Goal: Transaction & Acquisition: Obtain resource

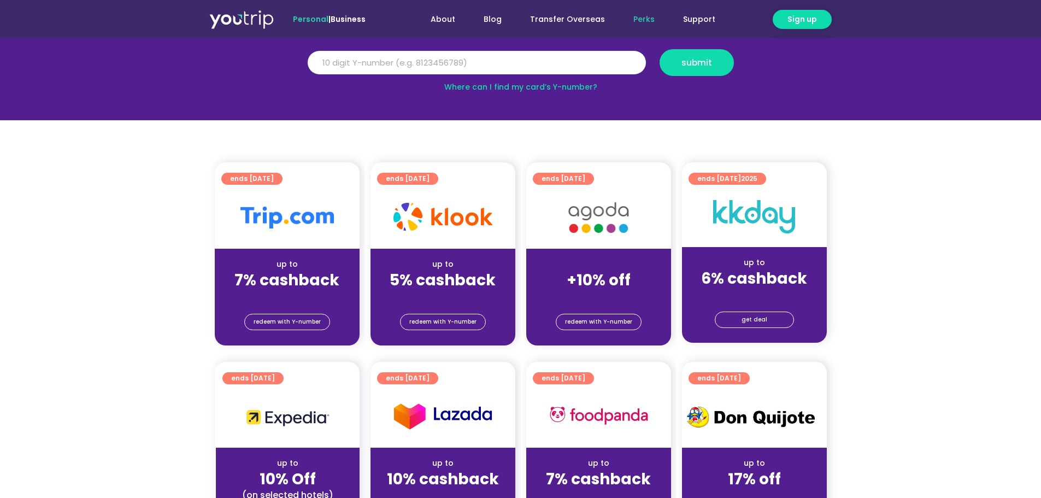
scroll to position [164, 0]
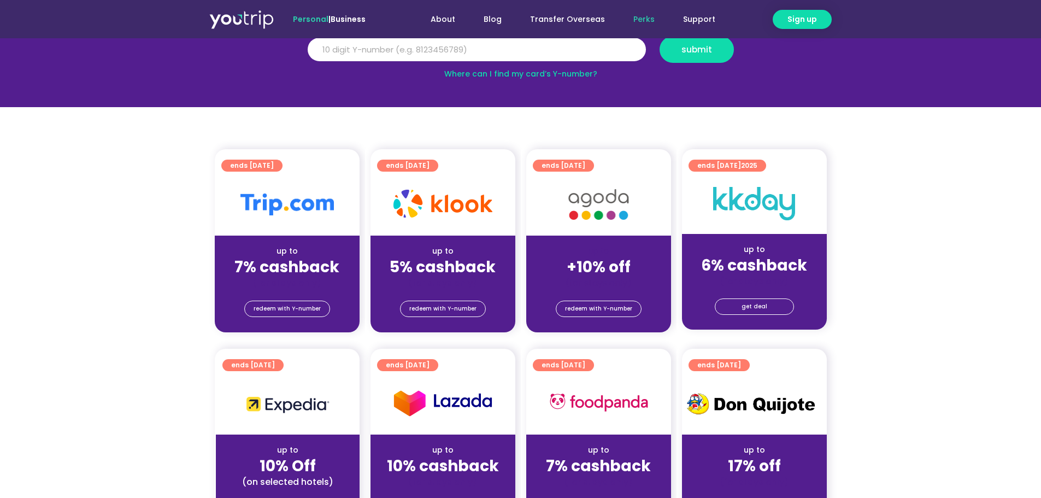
click at [453, 252] on div "up to" at bounding box center [442, 250] width 127 height 11
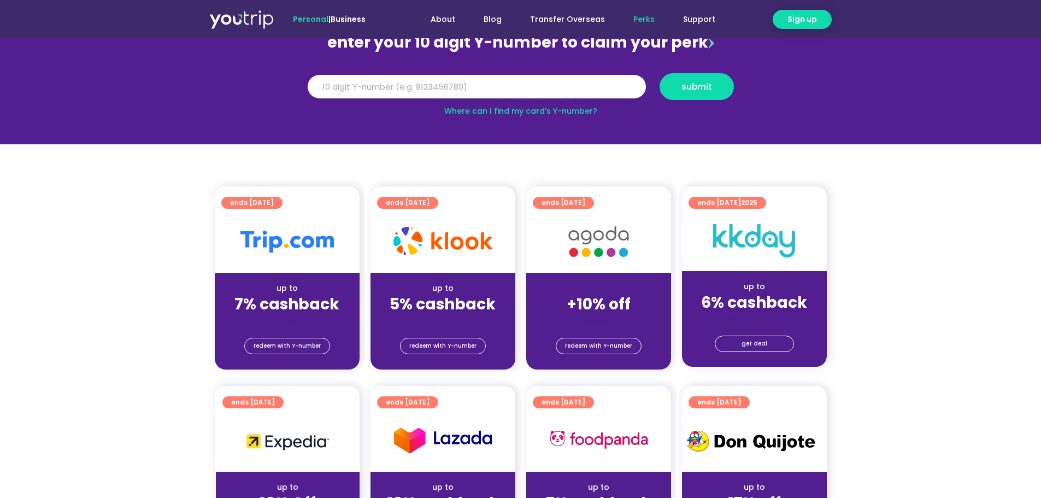
scroll to position [0, 0]
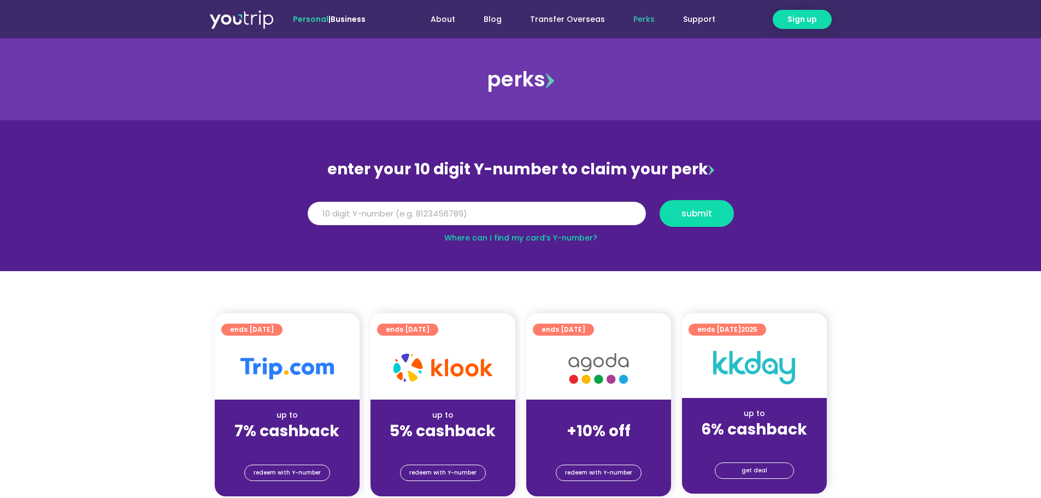
click at [433, 210] on input "Y Number" at bounding box center [477, 214] width 338 height 24
type input "8164759133"
click at [659, 200] on button "submit" at bounding box center [696, 213] width 74 height 27
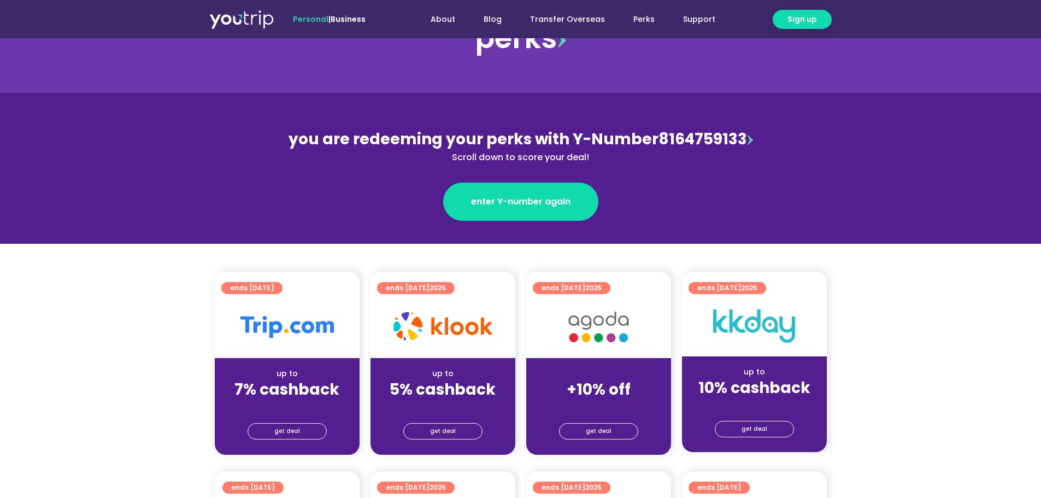
scroll to position [164, 0]
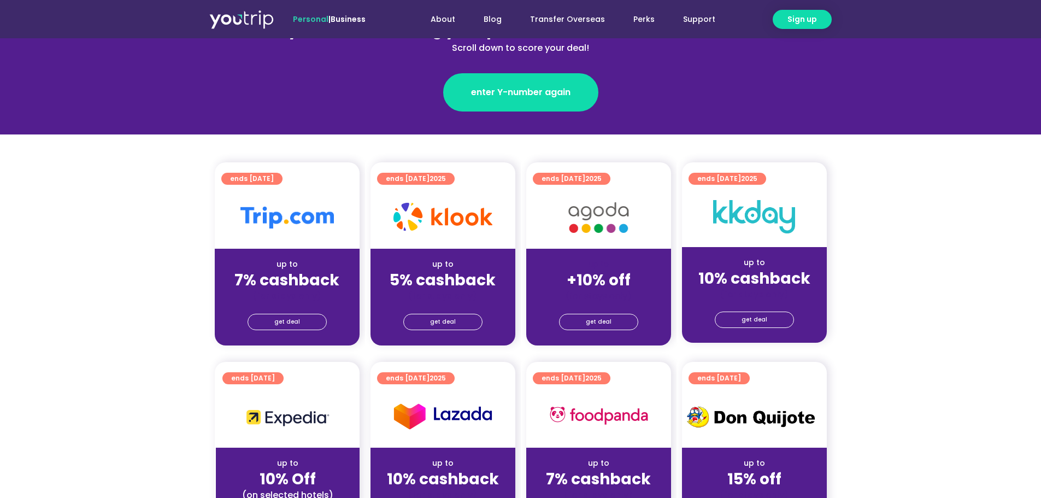
click at [458, 249] on div "up to 5% cashback (for stays only)" at bounding box center [442, 275] width 145 height 53
click at [453, 324] on span "get deal" at bounding box center [443, 321] width 26 height 15
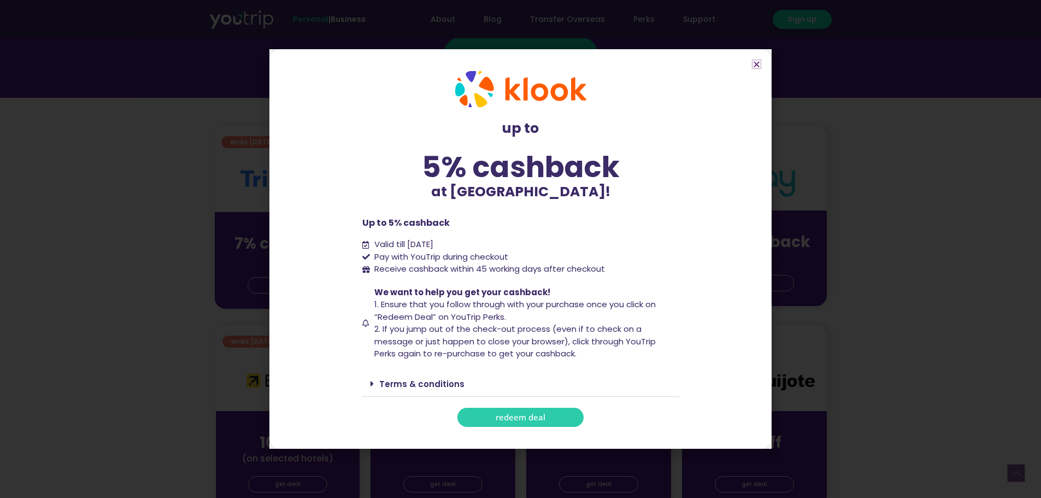
scroll to position [219, 0]
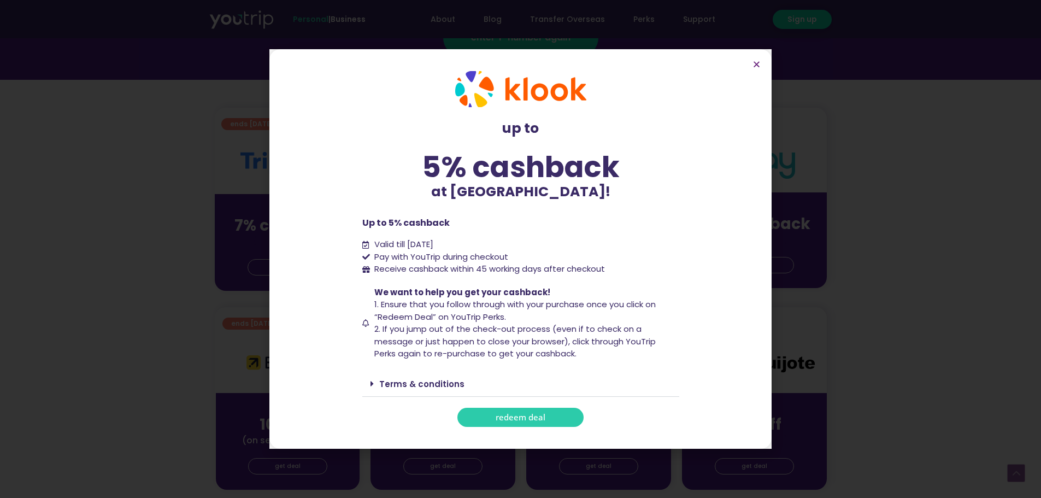
click at [517, 415] on span "redeem deal" at bounding box center [521, 417] width 50 height 8
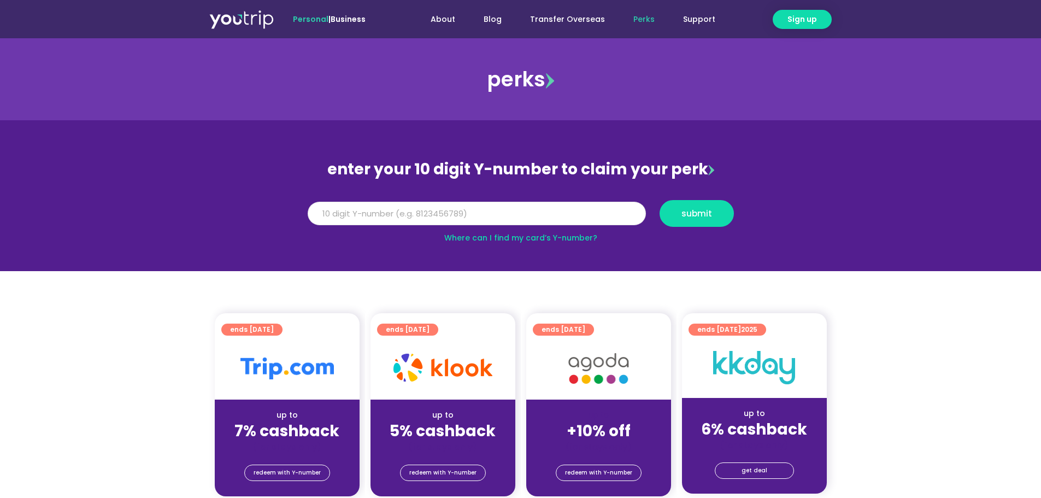
click at [535, 219] on input "Y Number" at bounding box center [477, 214] width 338 height 24
click at [470, 402] on div "up to 5% cashback (for stays only)" at bounding box center [442, 425] width 145 height 53
click at [479, 213] on input "Y Number" at bounding box center [477, 214] width 338 height 24
type input "8164759133"
click at [688, 211] on span "submit" at bounding box center [696, 213] width 31 height 8
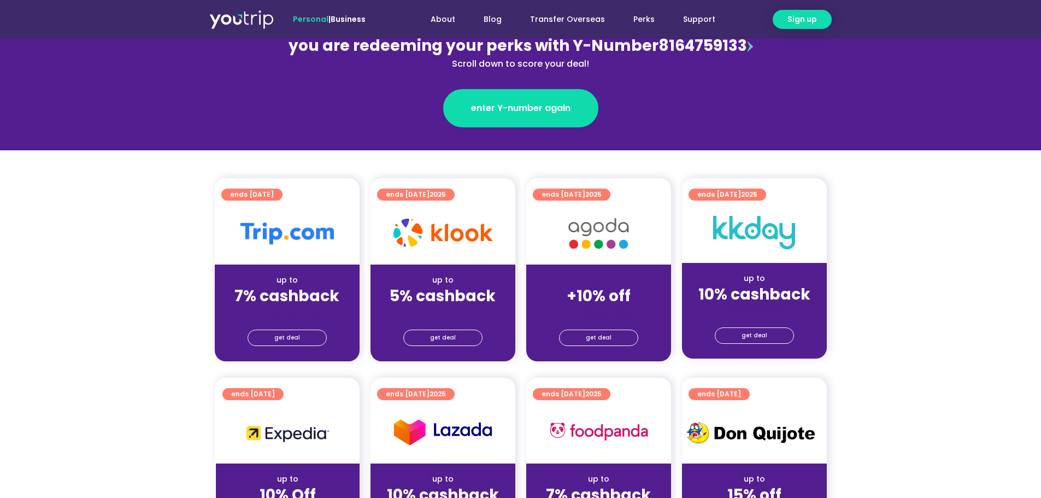
scroll to position [164, 0]
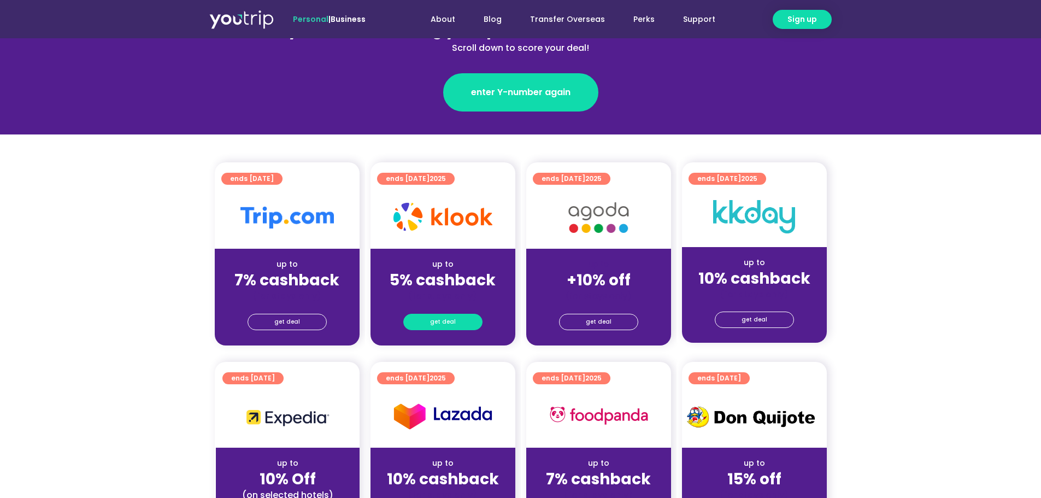
click at [438, 321] on span "get deal" at bounding box center [443, 321] width 26 height 15
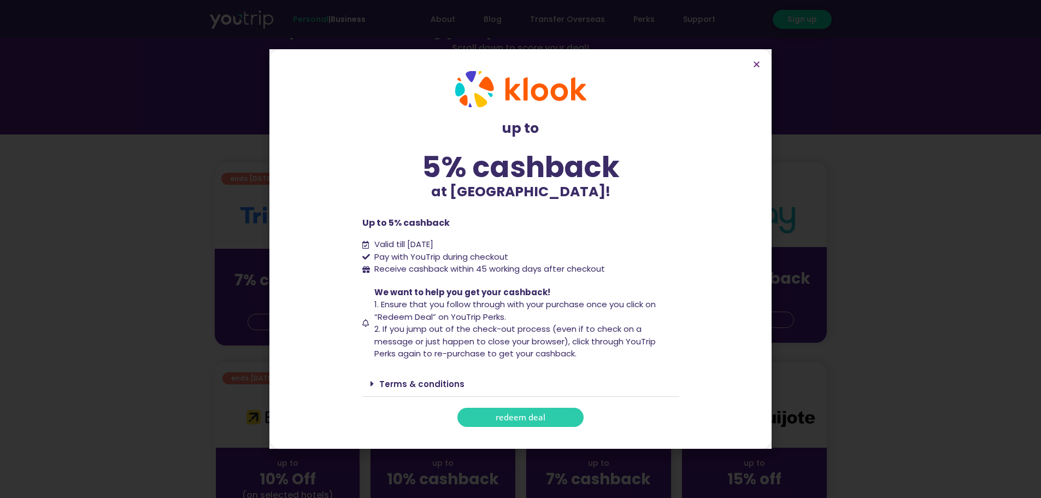
click at [526, 414] on span "redeem deal" at bounding box center [521, 417] width 50 height 8
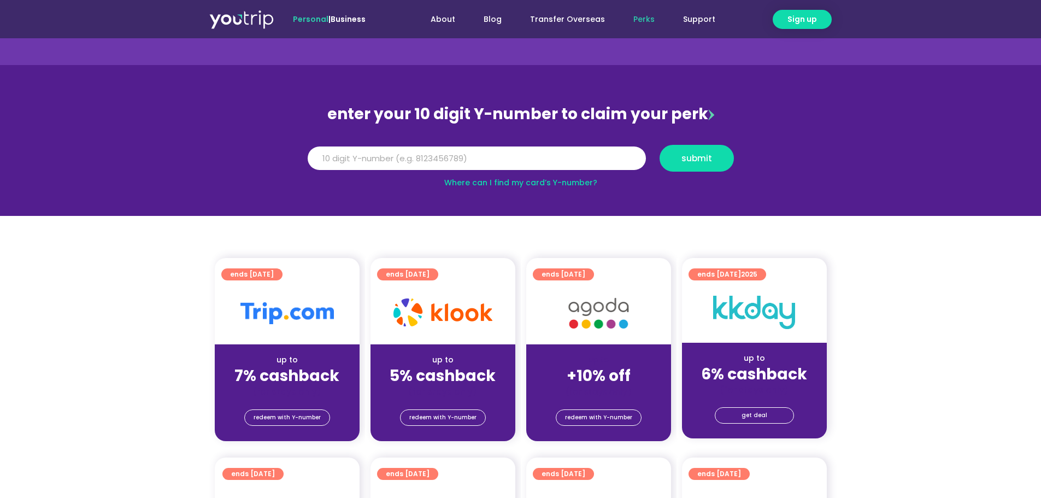
scroll to position [55, 0]
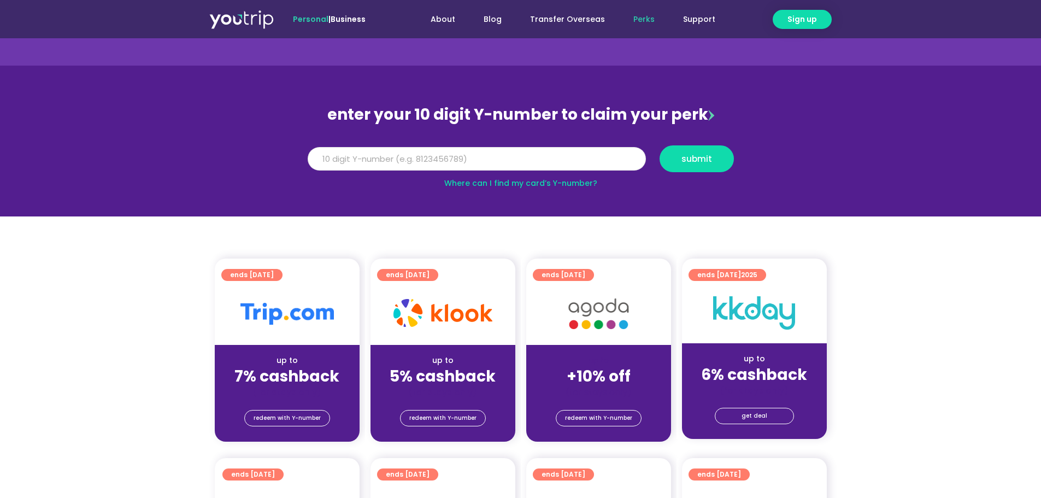
click at [424, 157] on input "Y Number" at bounding box center [477, 159] width 338 height 24
type input "8164759133"
click at [659, 145] on button "submit" at bounding box center [696, 158] width 74 height 27
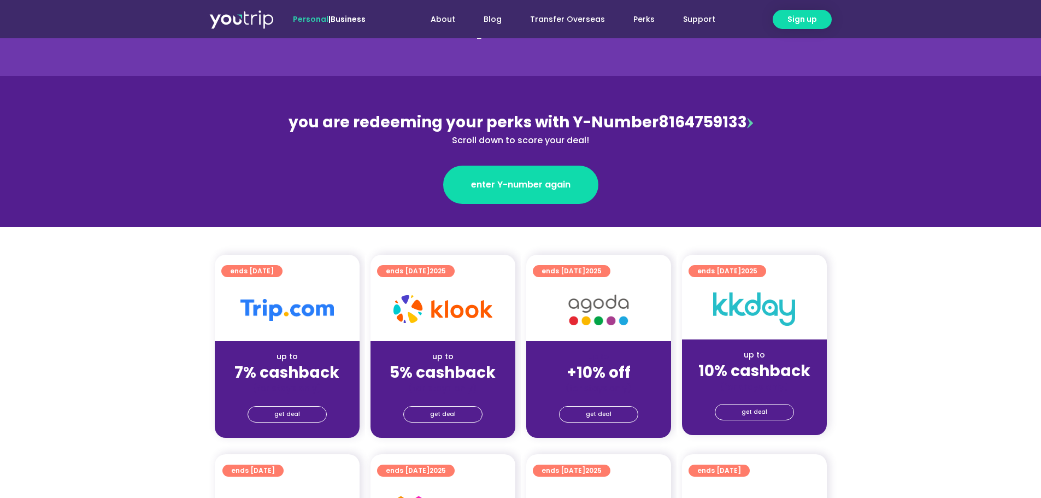
scroll to position [164, 0]
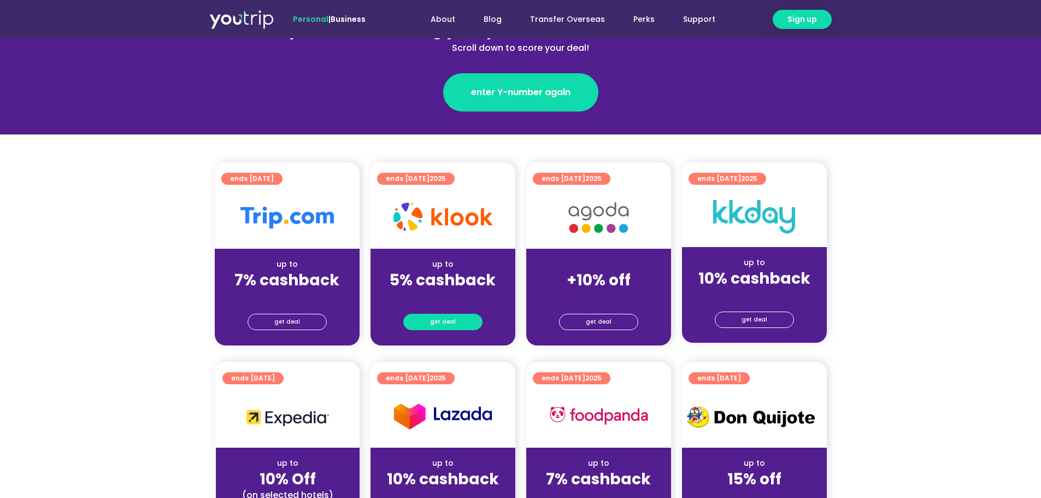
click at [455, 320] on link "get deal" at bounding box center [442, 322] width 79 height 16
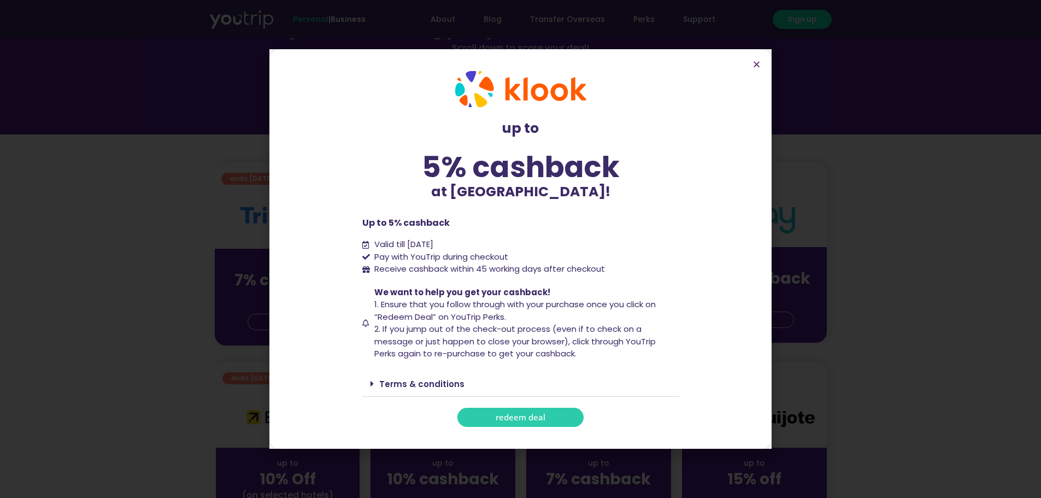
click at [533, 414] on span "redeem deal" at bounding box center [521, 417] width 50 height 8
